Goal: Task Accomplishment & Management: Manage account settings

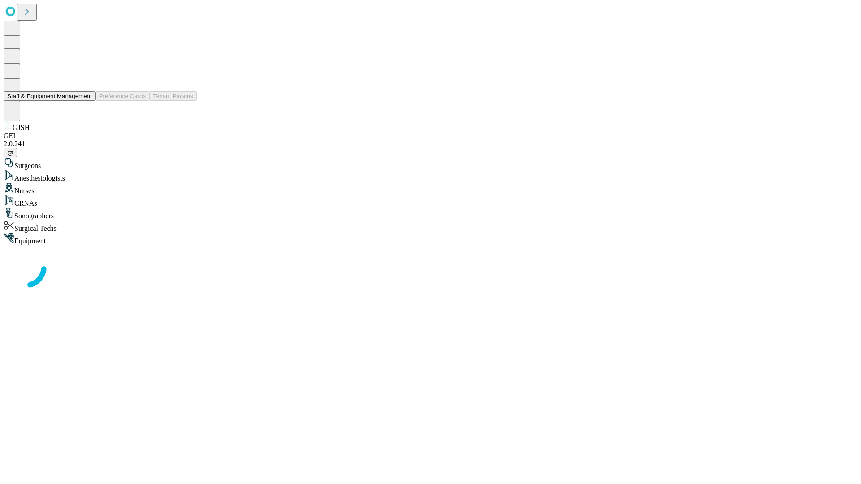
click at [86, 101] on button "Staff & Equipment Management" at bounding box center [50, 95] width 92 height 9
